Goal: Transaction & Acquisition: Purchase product/service

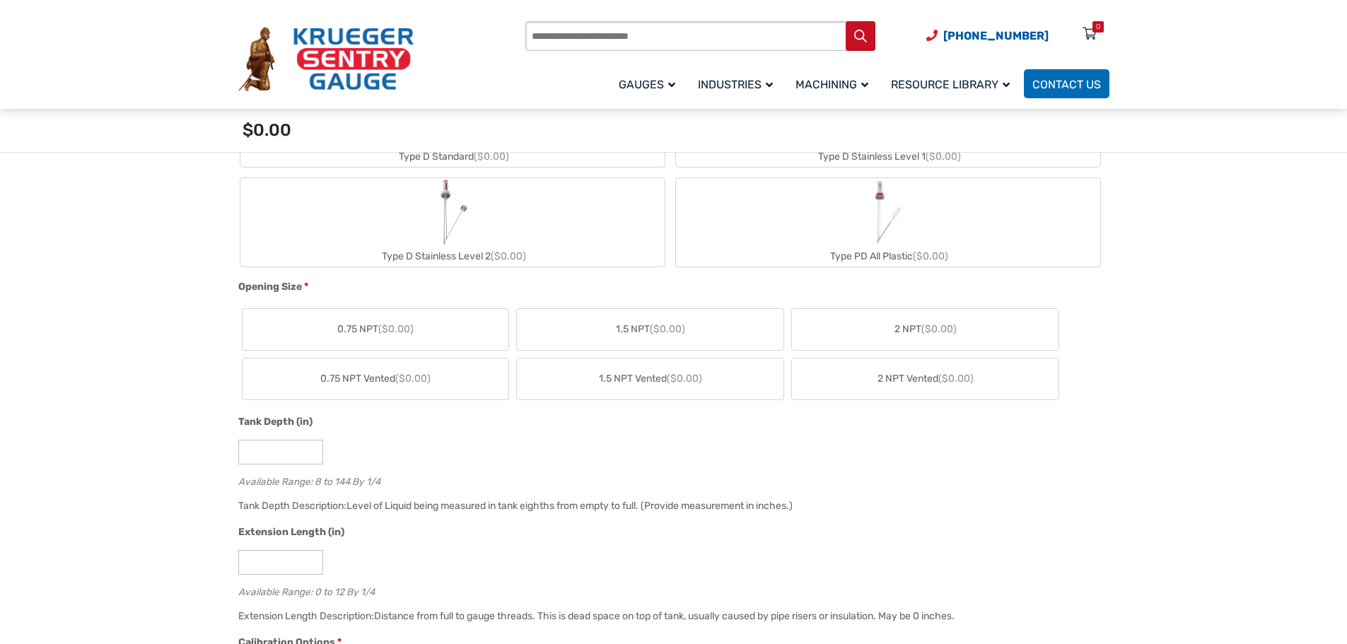
scroll to position [637, 0]
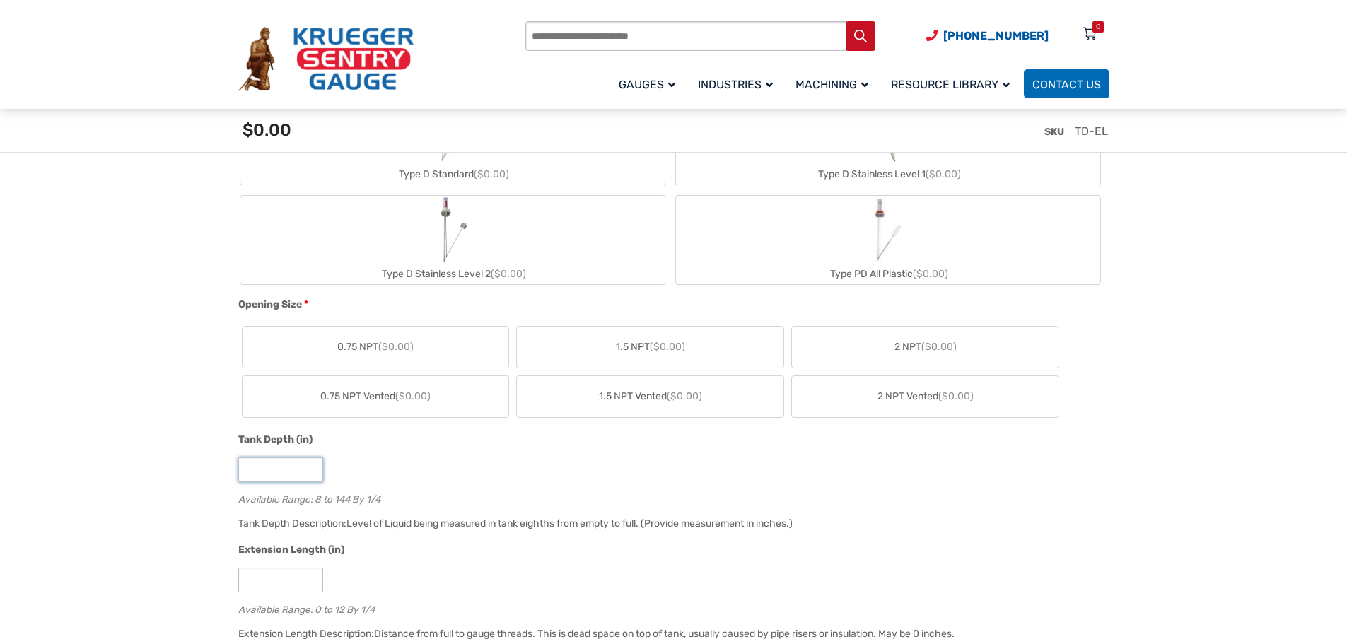
click at [257, 469] on input "*" at bounding box center [280, 470] width 85 height 25
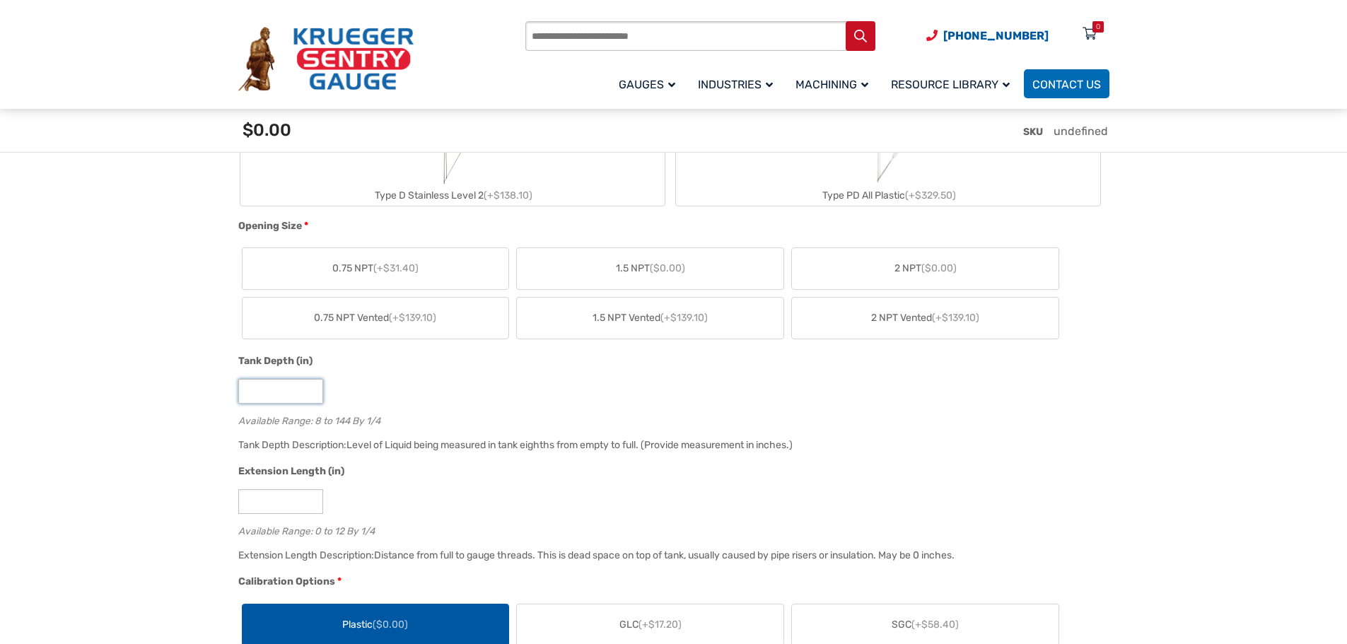
scroll to position [919, 0]
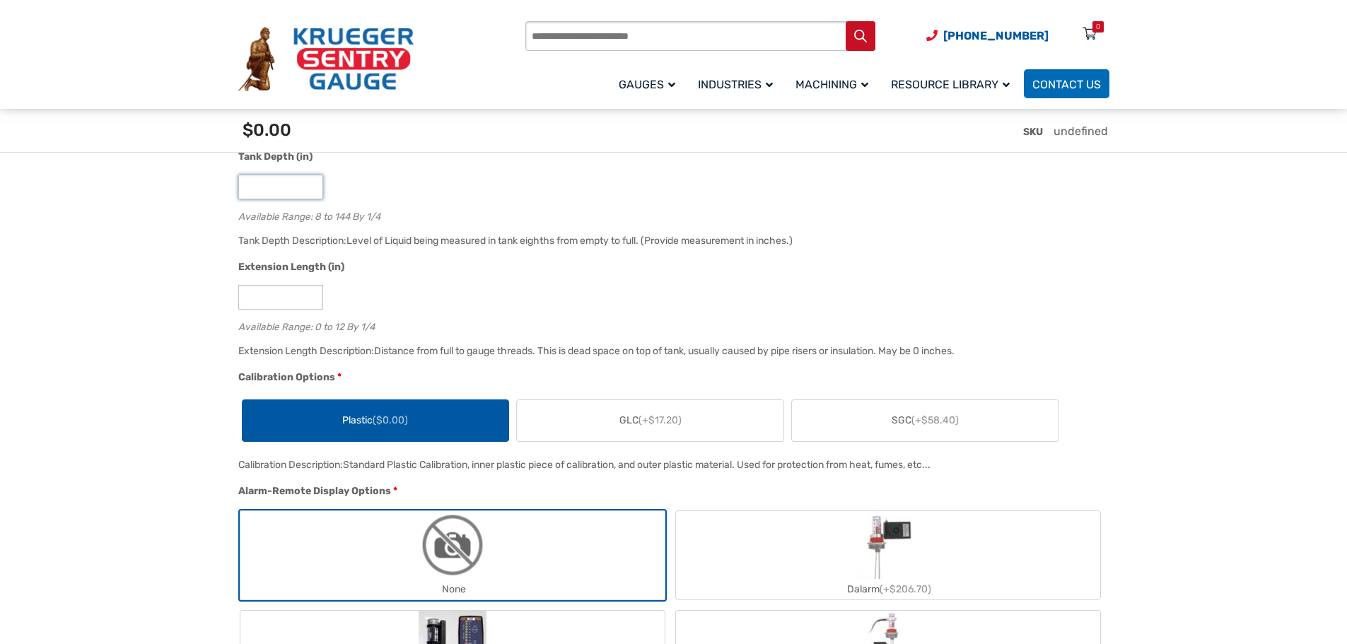
type input "**"
click at [342, 433] on label "Plastic ($0.00)" at bounding box center [376, 420] width 267 height 41
click at [344, 422] on span "Plastic ($0.00)" at bounding box center [375, 420] width 66 height 15
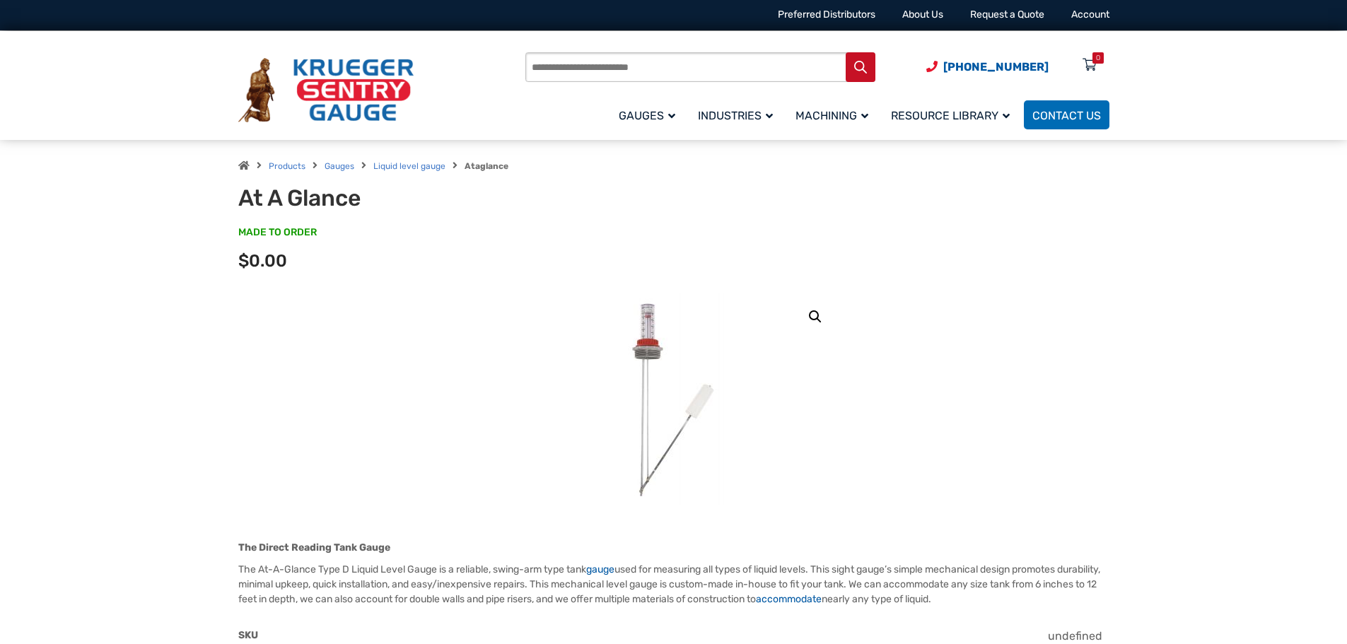
scroll to position [0, 0]
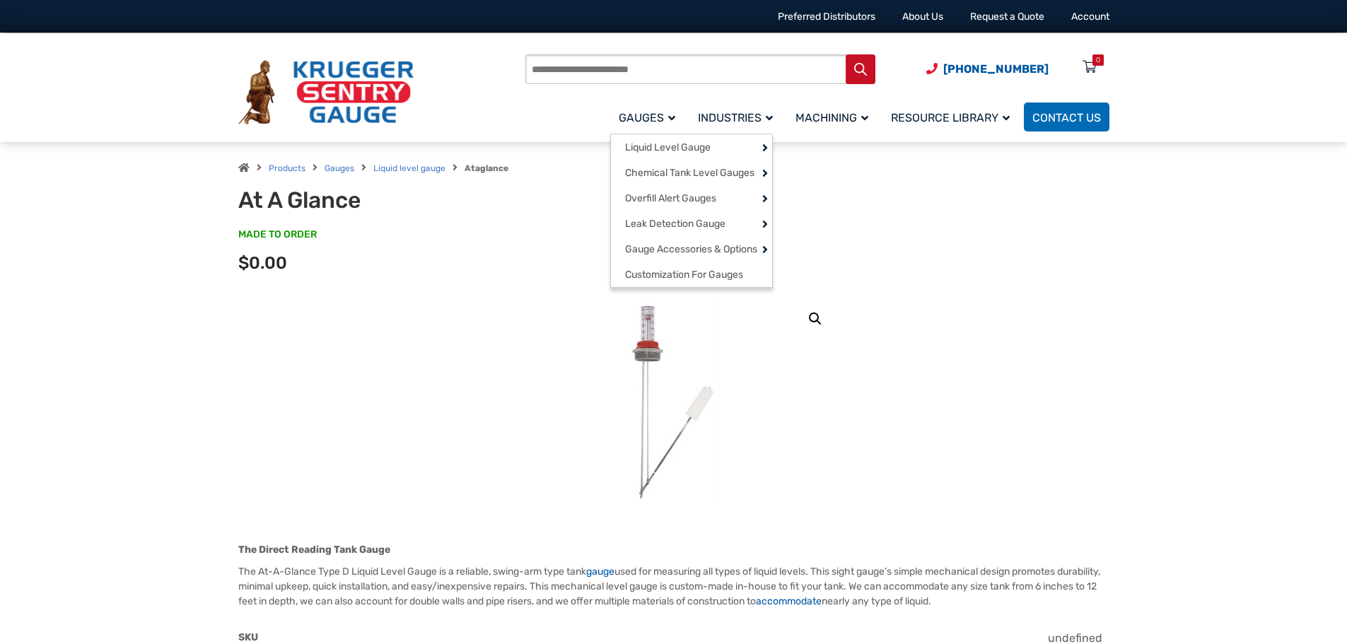
click at [645, 112] on span "Gauges" at bounding box center [647, 117] width 57 height 13
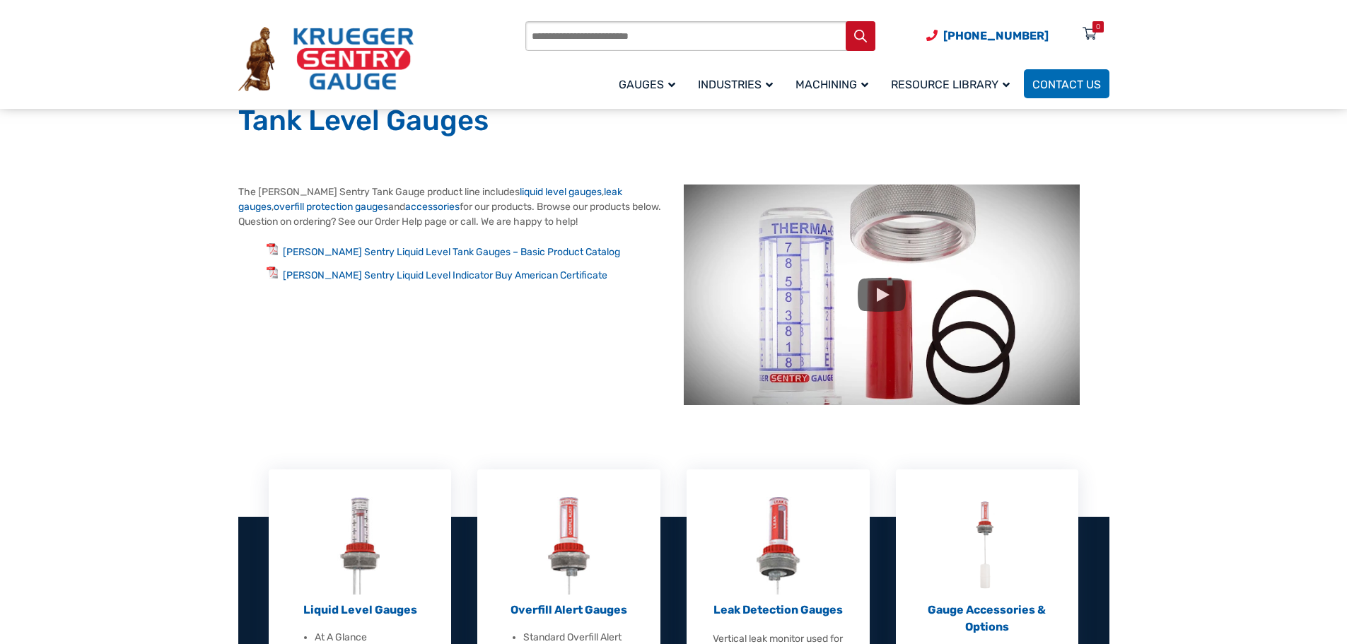
scroll to position [212, 0]
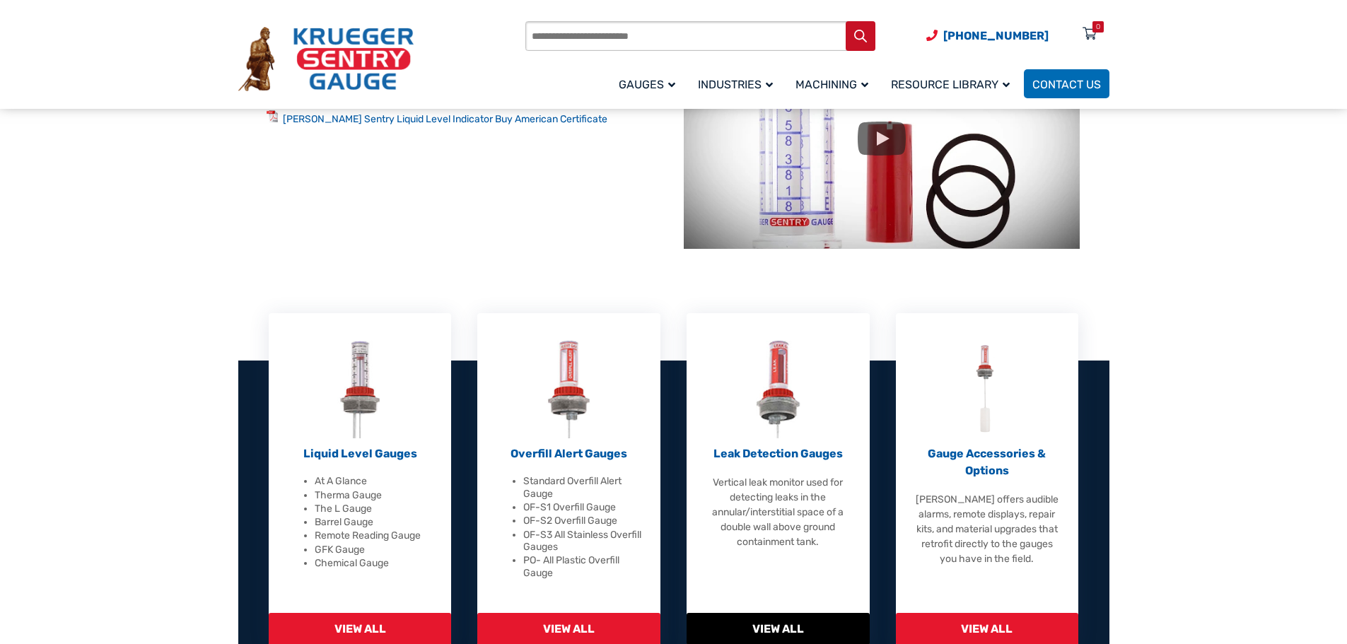
click at [813, 434] on div "Leak Detection Gauges Vertical leak monitor used for detecting leaks in the ann…" at bounding box center [778, 445] width 148 height 209
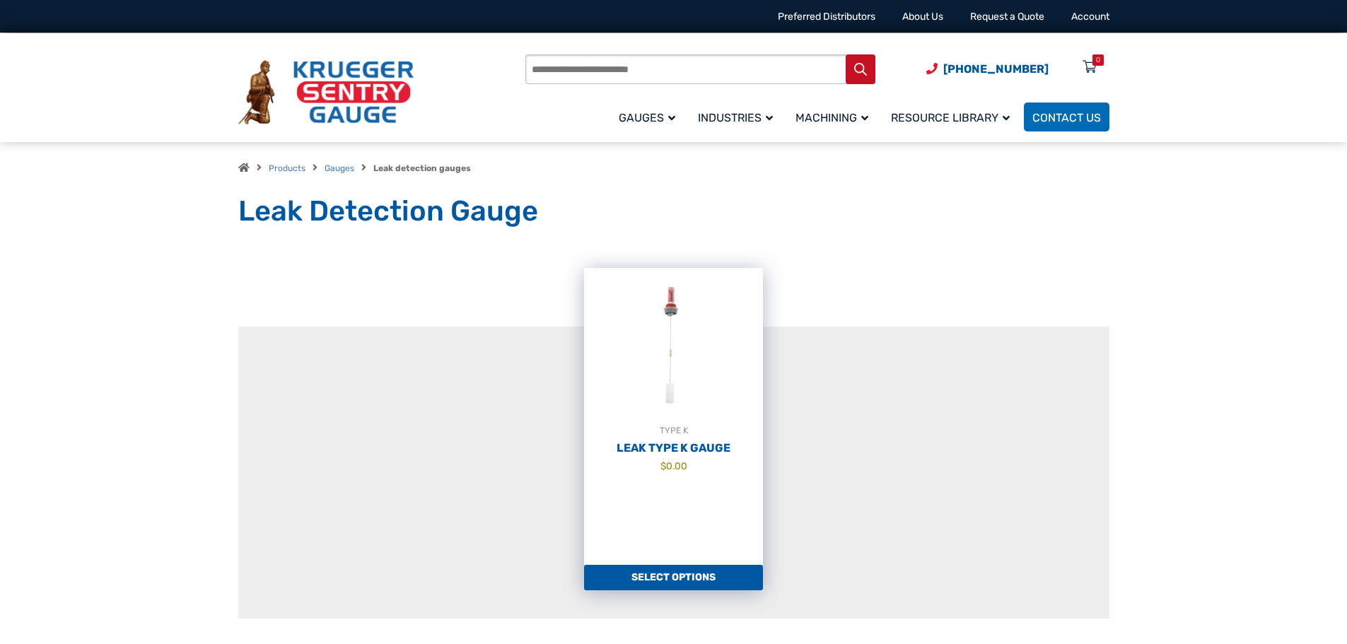
click at [665, 580] on link "Select options" at bounding box center [673, 577] width 179 height 25
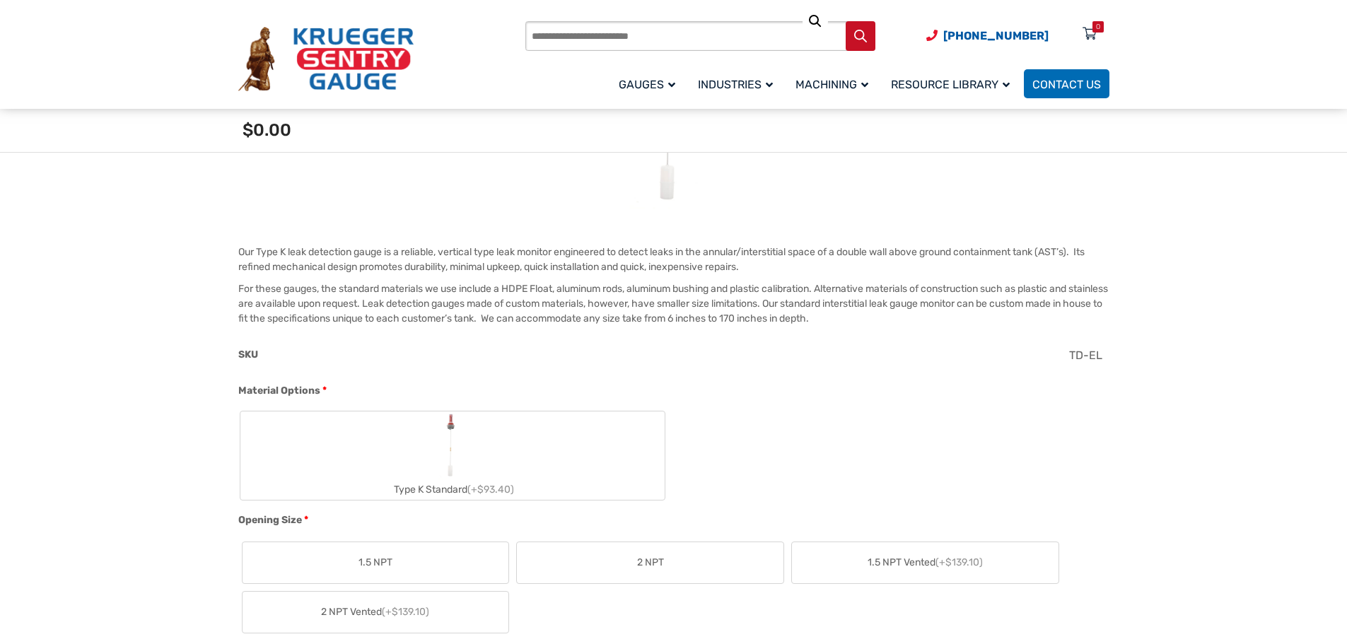
scroll to position [354, 0]
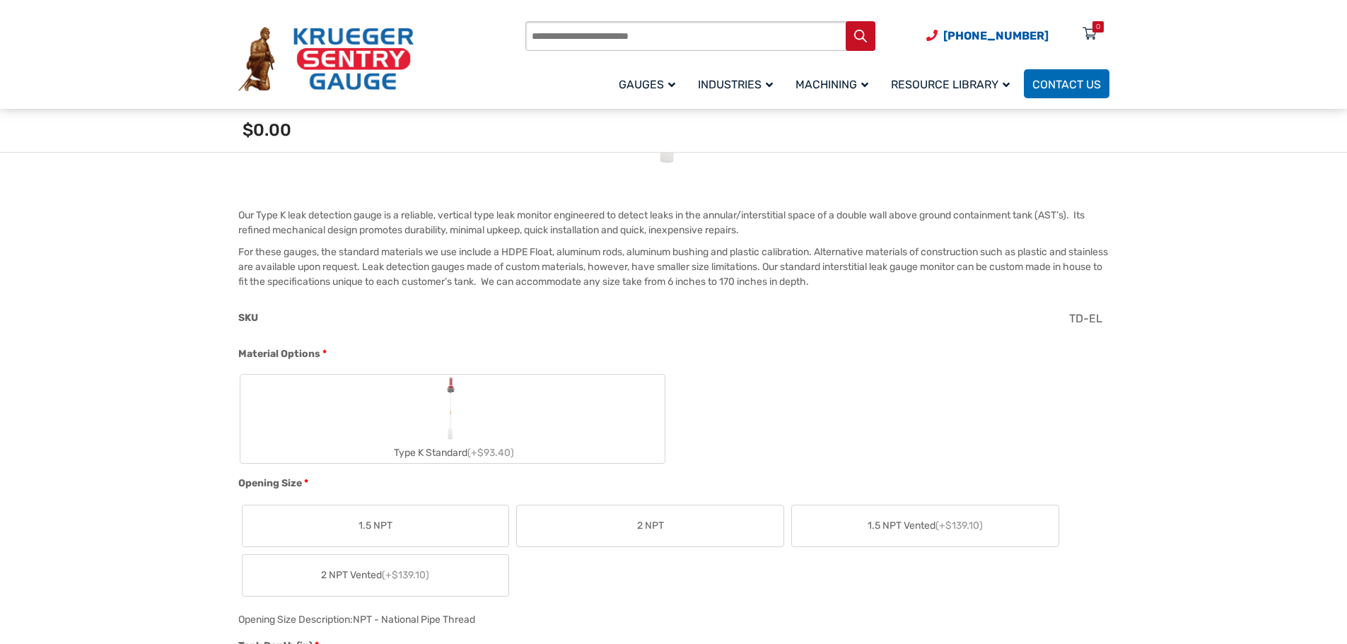
click at [596, 535] on label "2 NPT" at bounding box center [650, 526] width 267 height 41
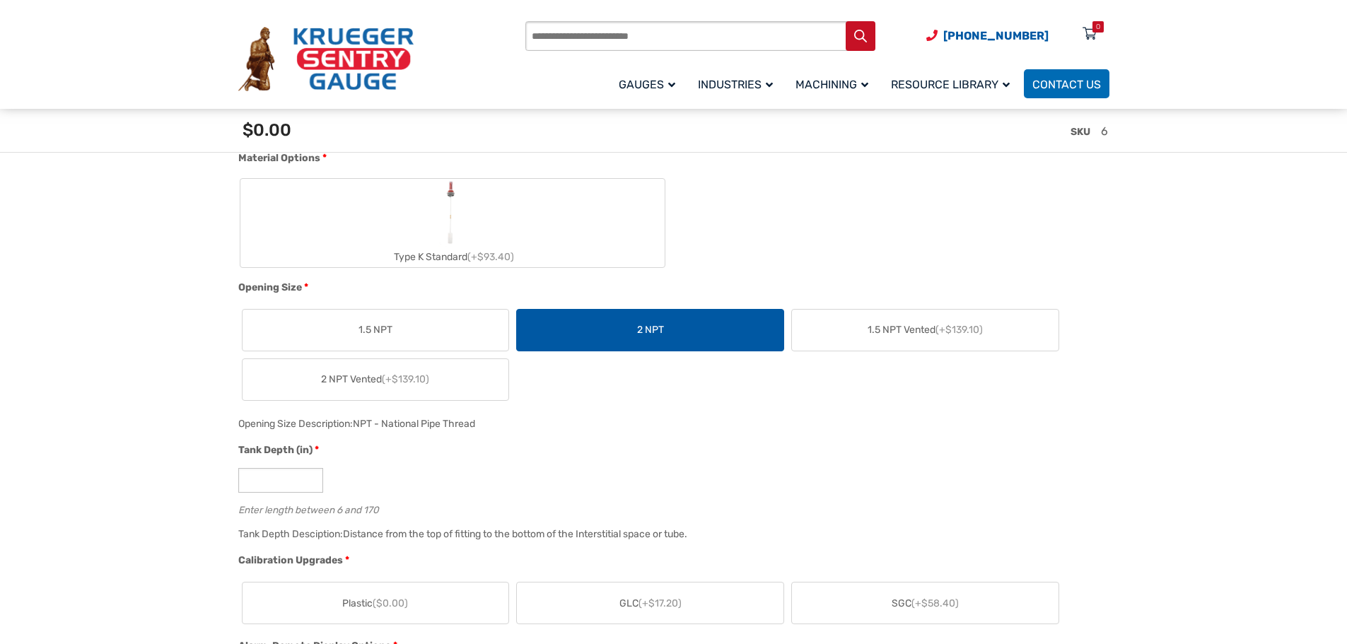
scroll to position [566, 0]
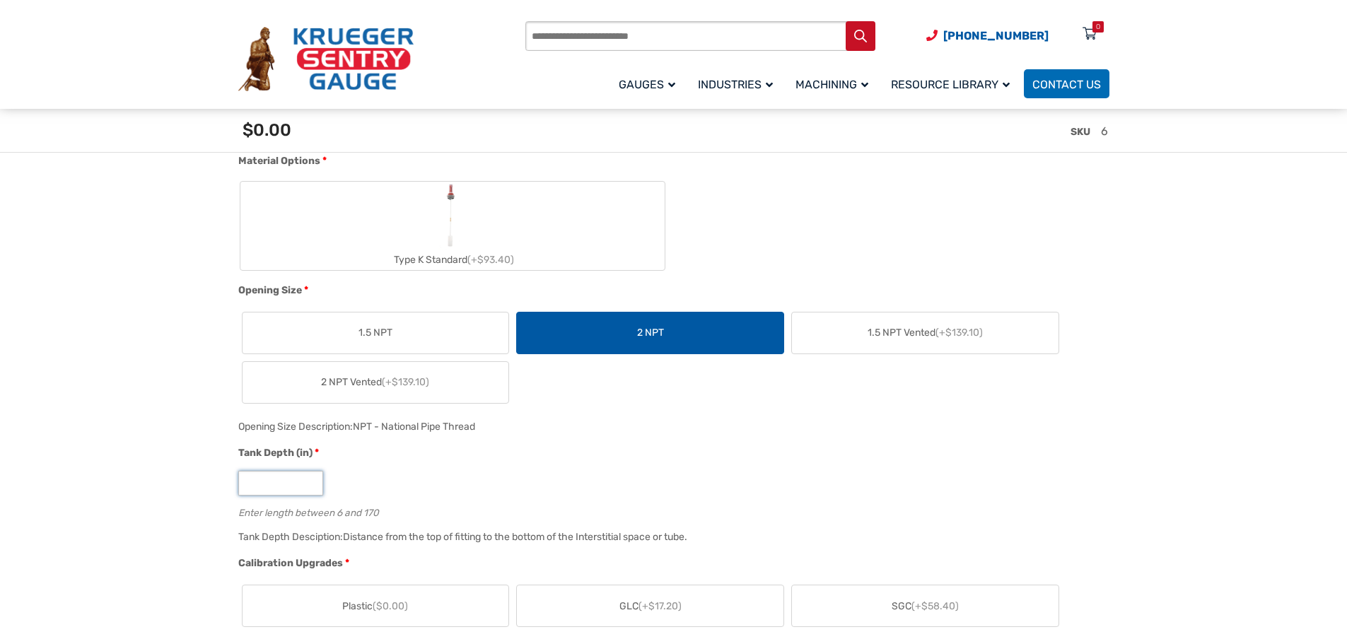
click at [255, 485] on input "*" at bounding box center [280, 483] width 85 height 25
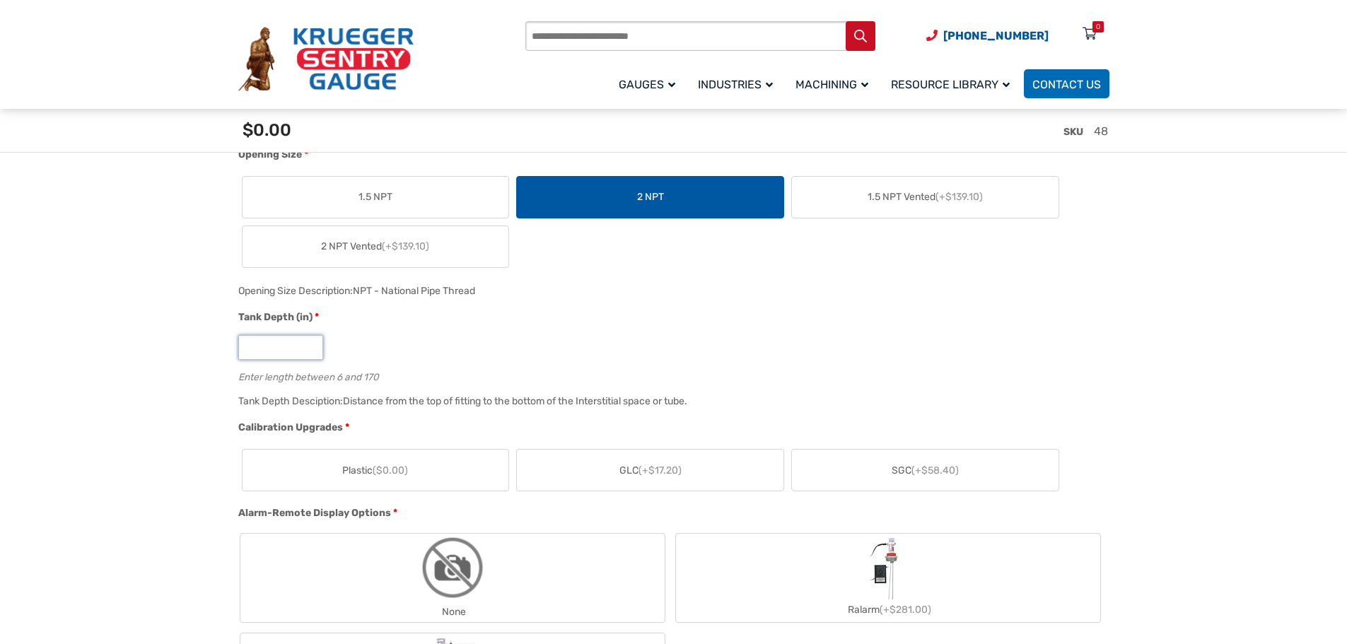
scroll to position [707, 0]
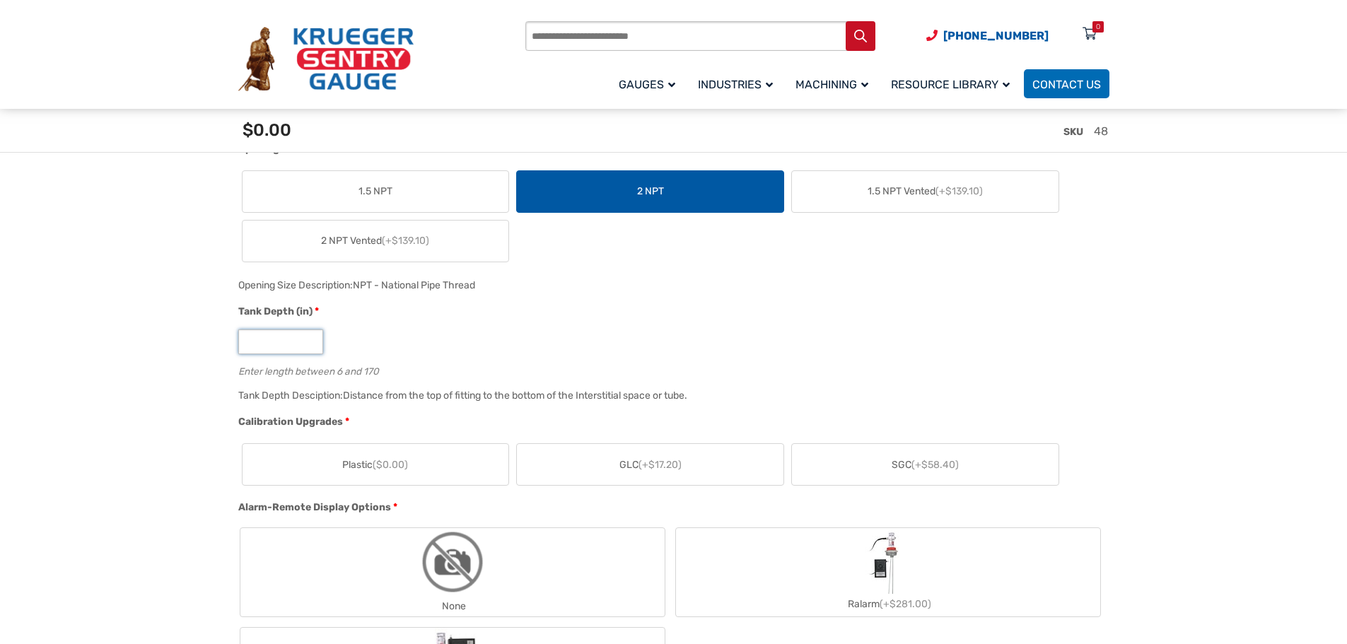
type input "**"
click at [399, 461] on span "($0.00)" at bounding box center [390, 465] width 35 height 12
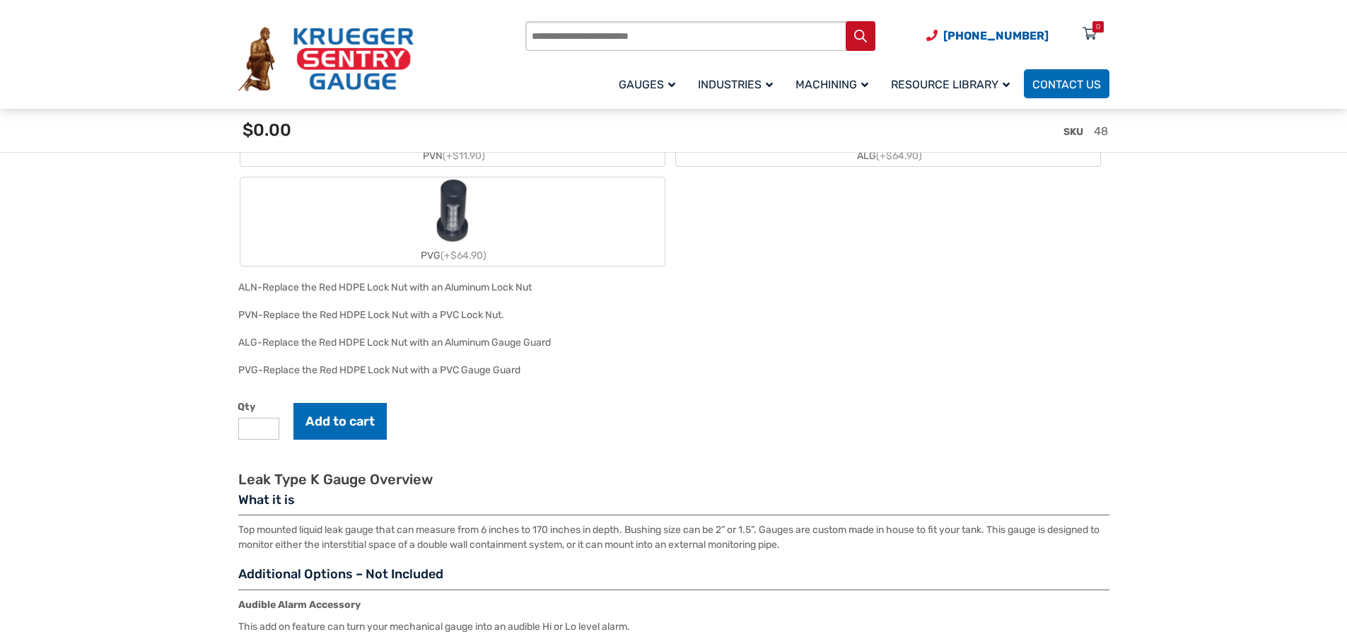
scroll to position [1697, 0]
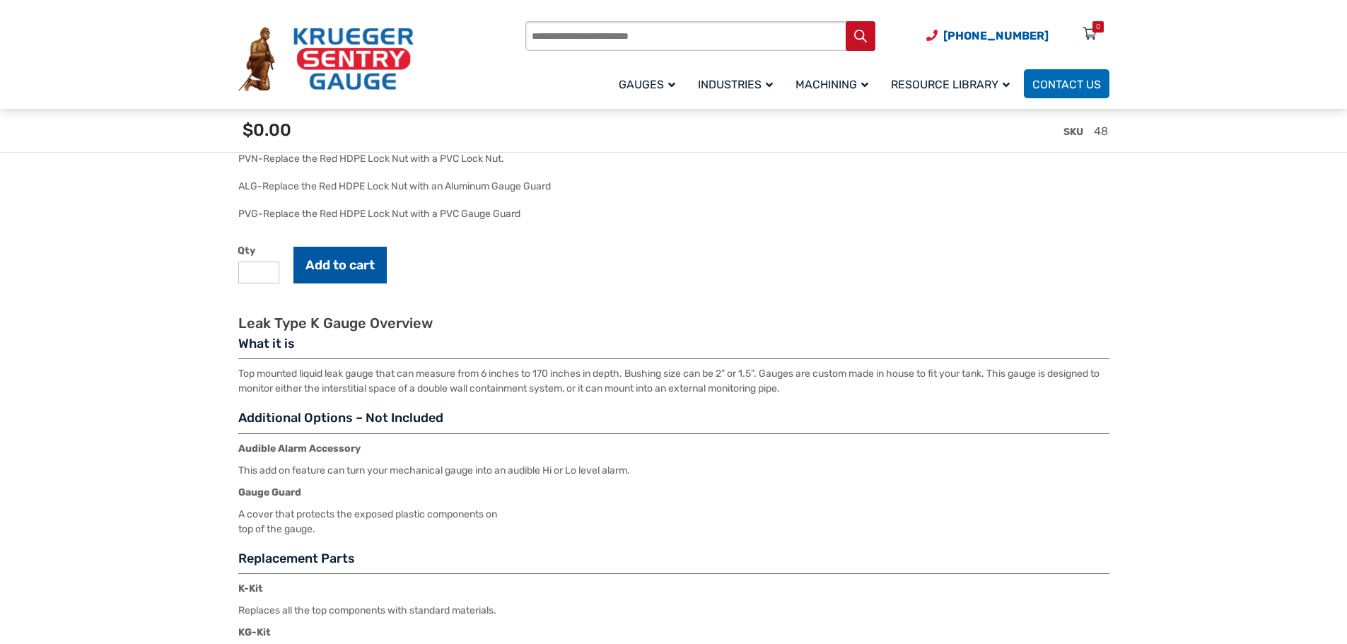
click at [346, 269] on button "Add to cart" at bounding box center [340, 265] width 93 height 37
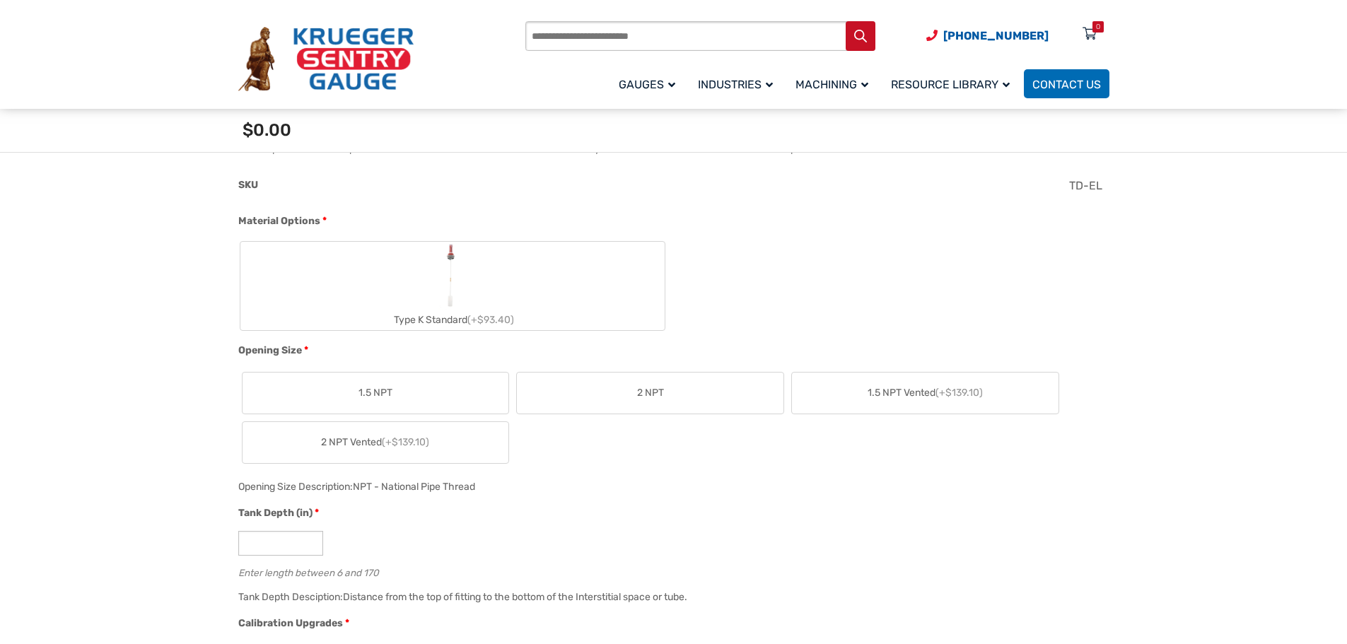
scroll to position [495, 0]
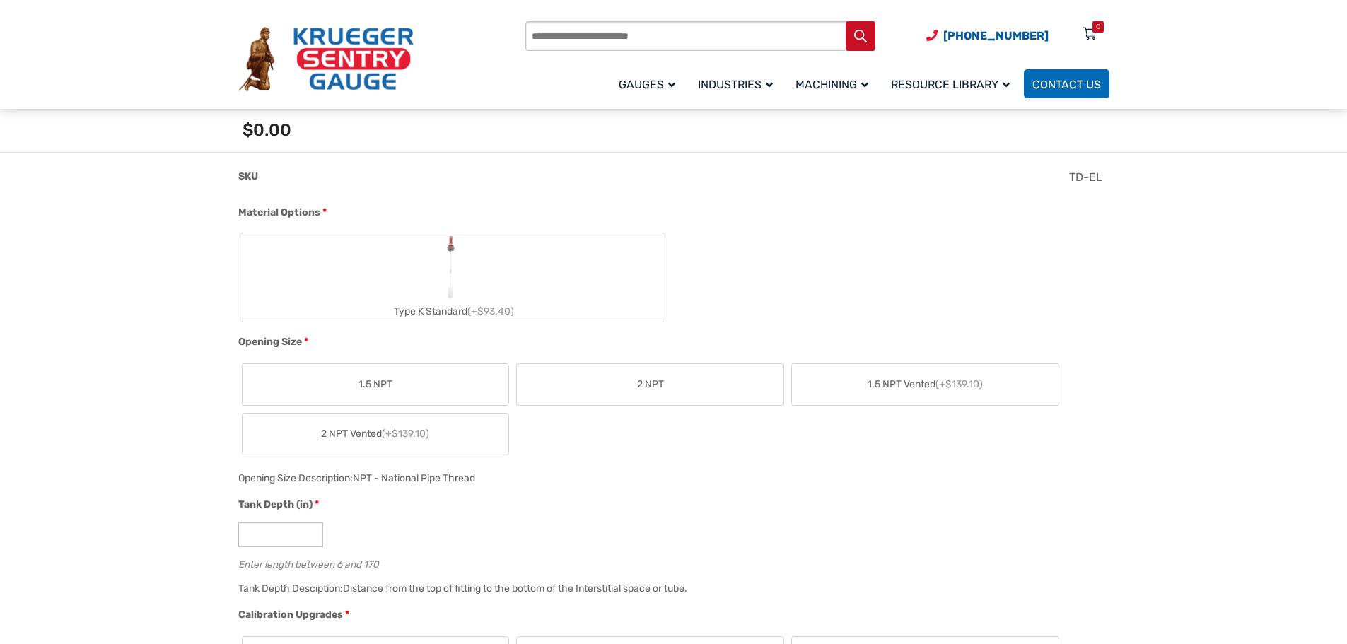
click at [641, 381] on span "2 NPT" at bounding box center [650, 384] width 27 height 15
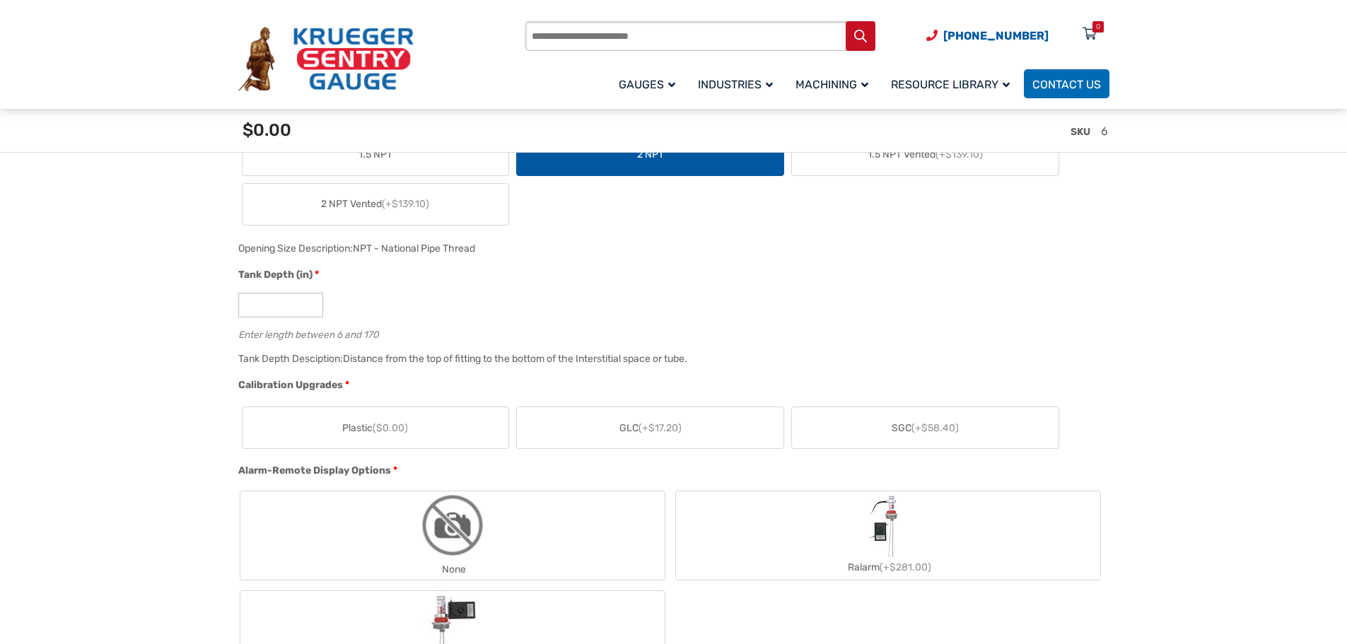
scroll to position [778, 0]
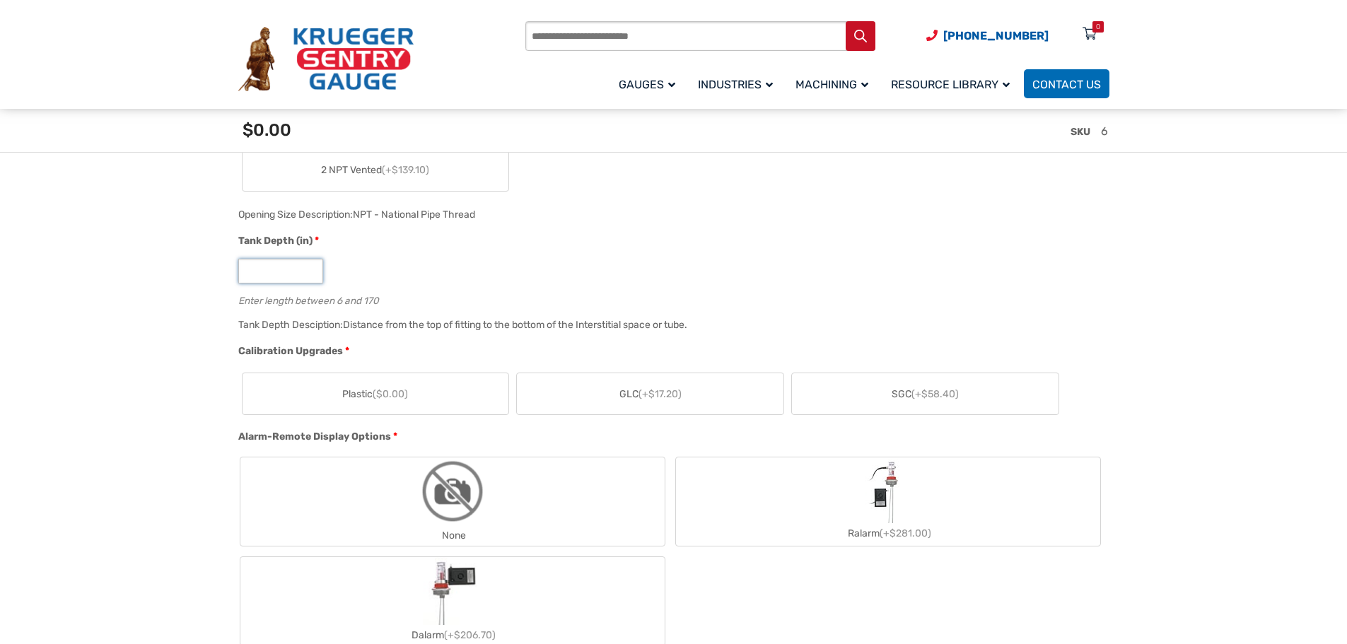
click at [263, 273] on input "*" at bounding box center [280, 271] width 85 height 25
type input "**"
click at [387, 393] on span "($0.00)" at bounding box center [390, 394] width 35 height 12
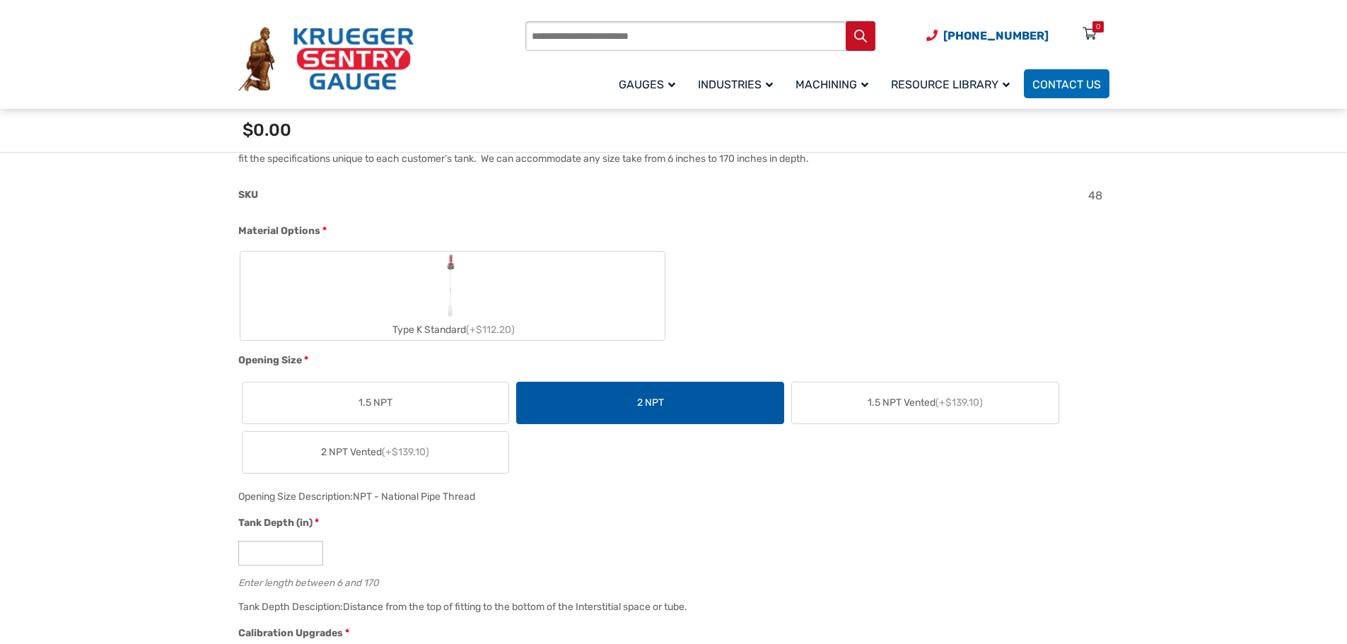
scroll to position [495, 0]
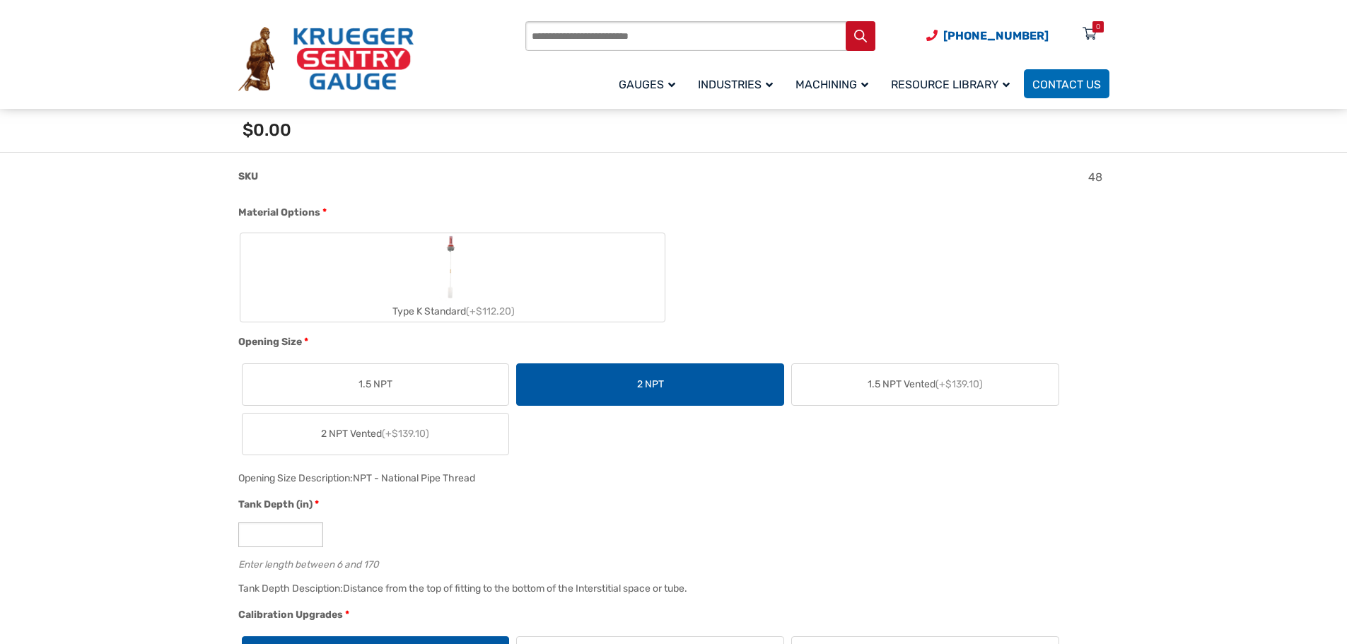
click at [448, 272] on img "Type K Standard" at bounding box center [453, 267] width 28 height 68
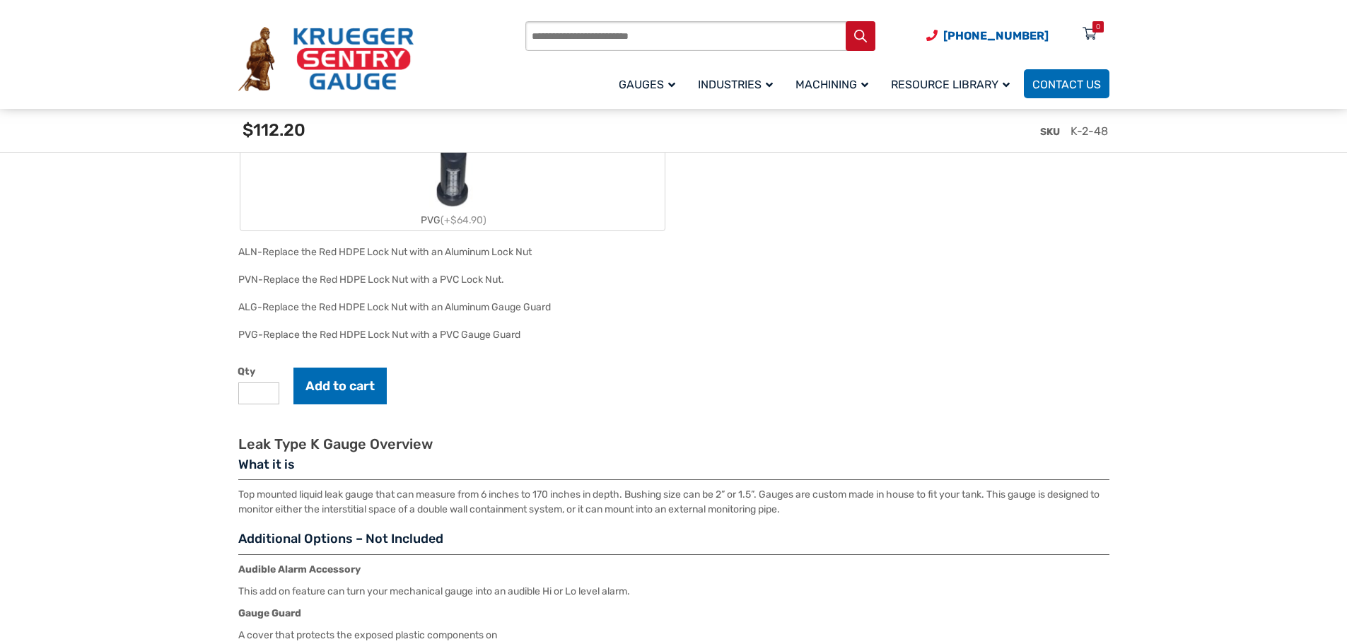
scroll to position [1627, 0]
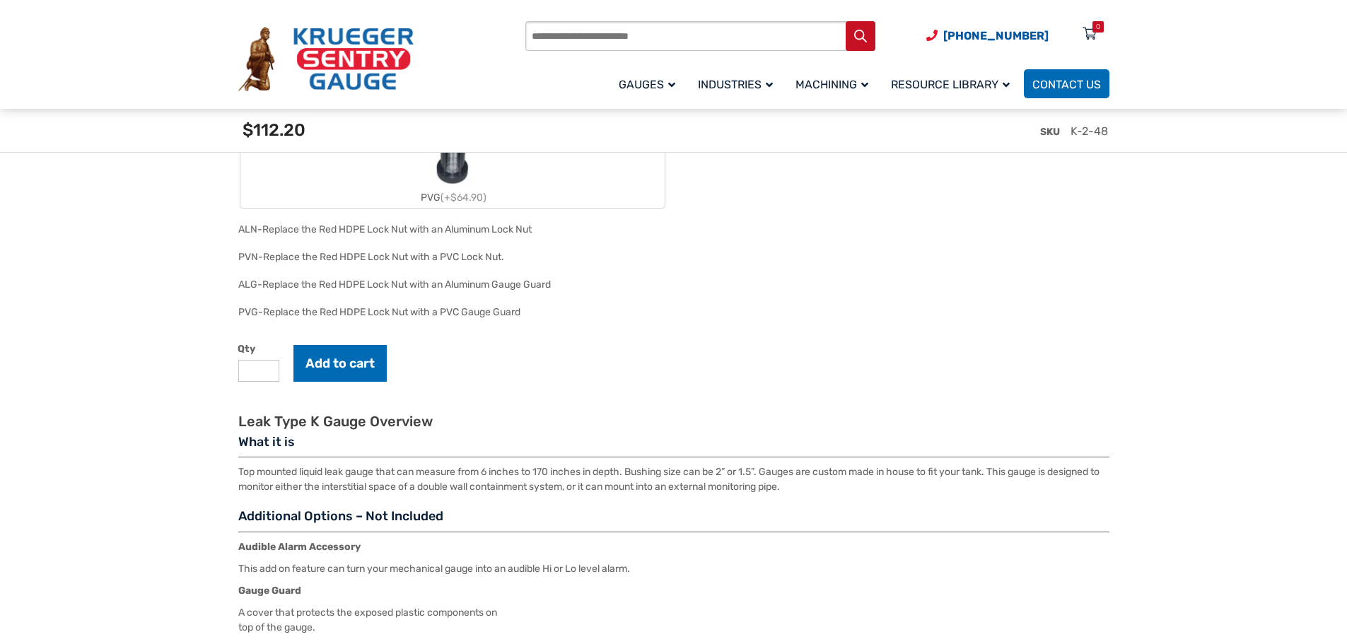
click at [252, 378] on input "*" at bounding box center [258, 371] width 41 height 22
click at [265, 374] on input "*" at bounding box center [258, 371] width 41 height 22
type input "*"
click at [348, 366] on button "Add to cart" at bounding box center [340, 363] width 93 height 37
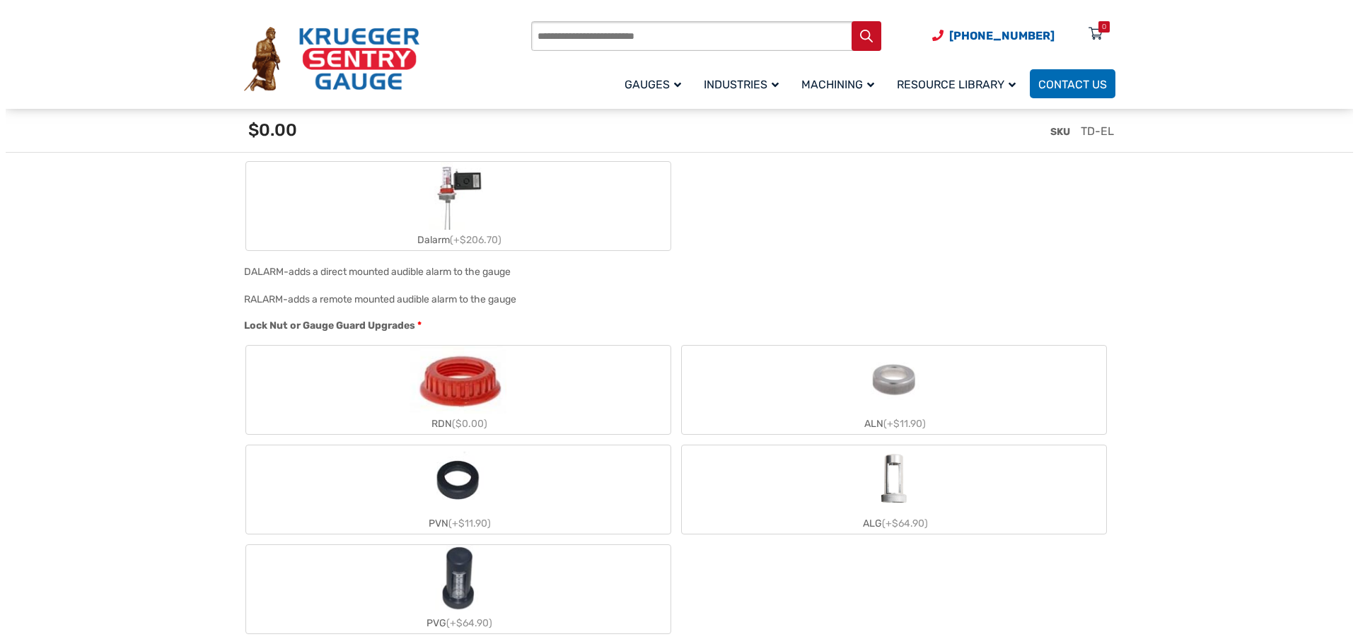
scroll to position [990, 0]
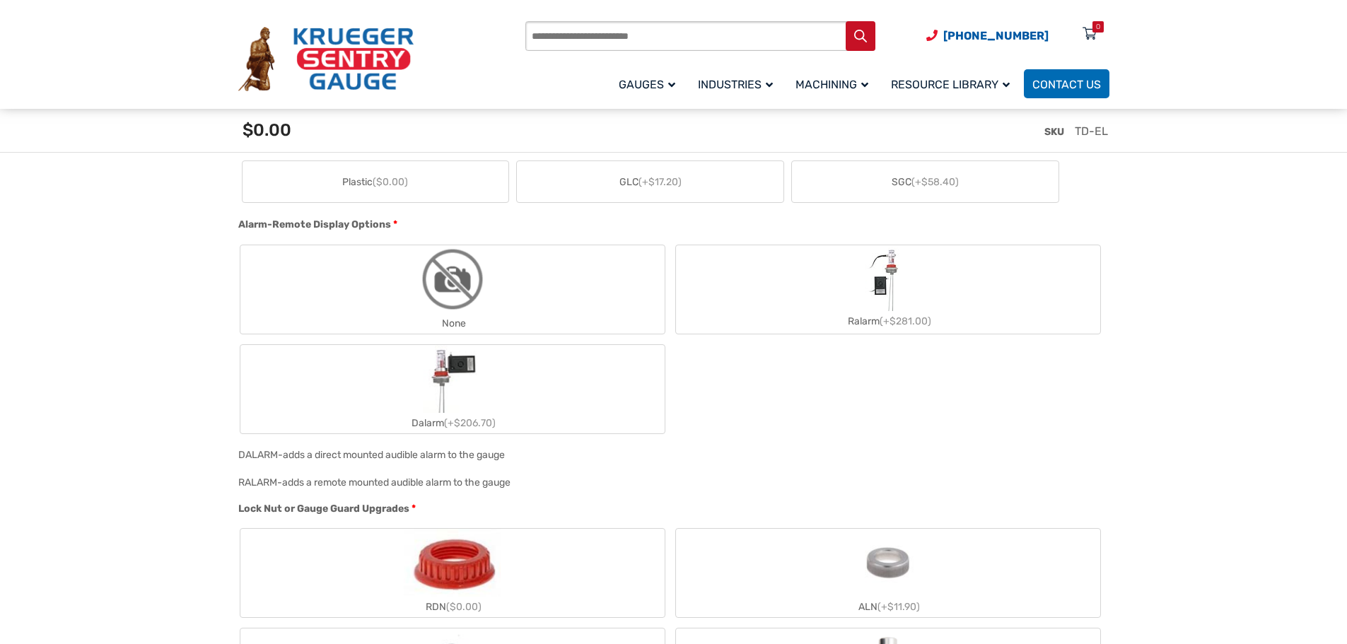
click at [1087, 35] on icon at bounding box center [1090, 34] width 14 height 23
